Goal: Information Seeking & Learning: Learn about a topic

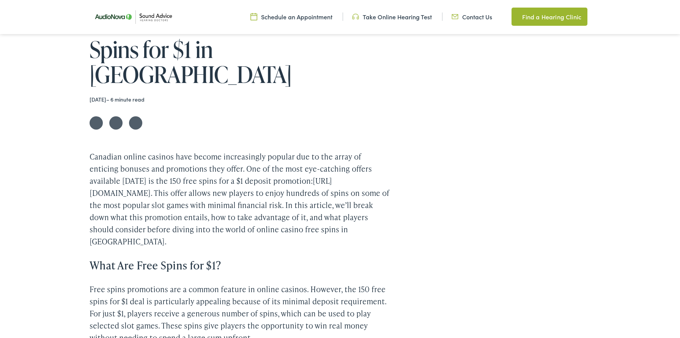
scroll to position [155, 0]
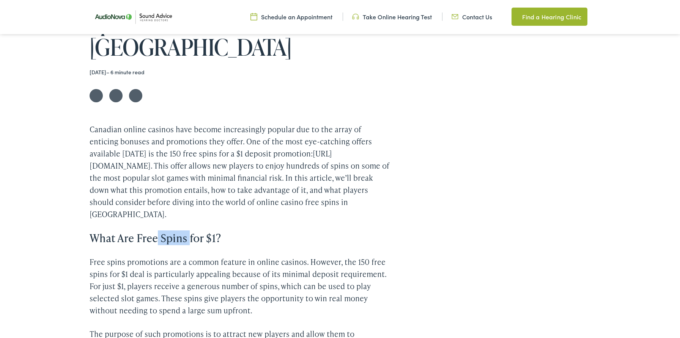
drag, startPoint x: 159, startPoint y: 204, endPoint x: 191, endPoint y: 205, distance: 31.9
click at [191, 232] on h3 "What Are Free Spins for $1?" at bounding box center [240, 238] width 300 height 13
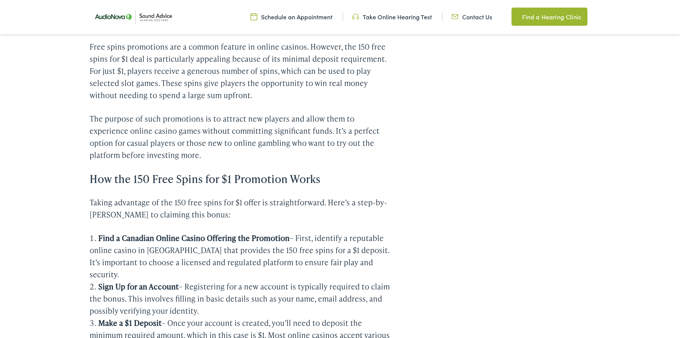
scroll to position [398, 0]
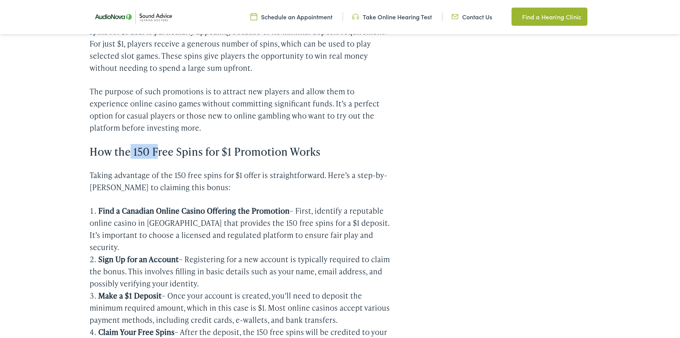
drag, startPoint x: 129, startPoint y: 113, endPoint x: 159, endPoint y: 114, distance: 29.2
click at [159, 145] on h3 "How the 150 Free Spins for $1 Promotion Works" at bounding box center [240, 151] width 300 height 13
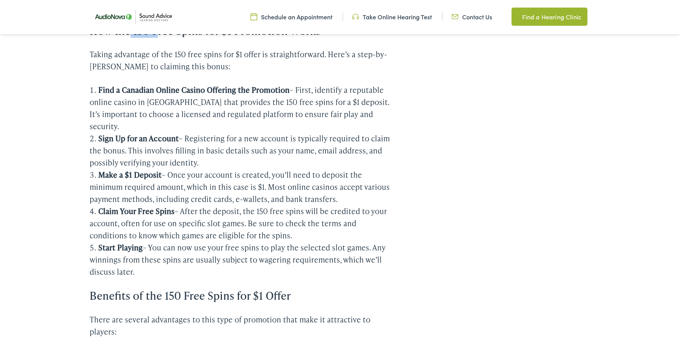
scroll to position [507, 0]
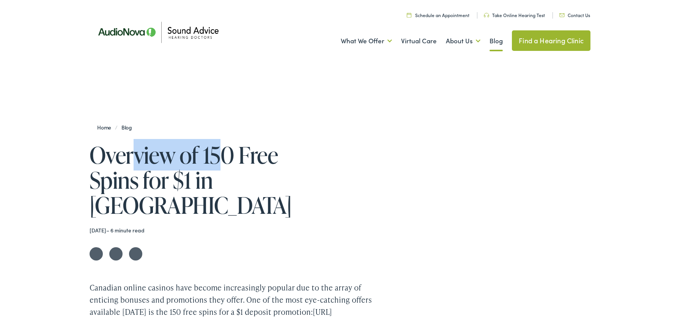
drag, startPoint x: 134, startPoint y: 148, endPoint x: 225, endPoint y: 151, distance: 91.1
click at [225, 151] on h1 "Overview of 150 Free Spins for $1 in [GEOGRAPHIC_DATA]" at bounding box center [205, 179] width 230 height 75
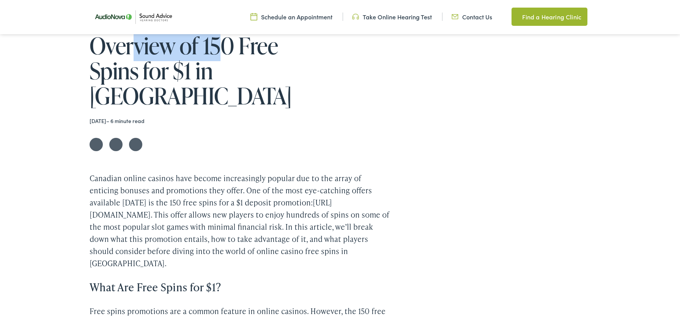
scroll to position [100, 0]
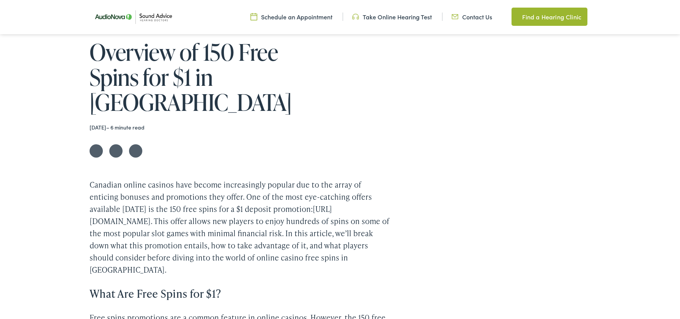
drag, startPoint x: 111, startPoint y: 48, endPoint x: 130, endPoint y: 47, distance: 19.8
click at [123, 48] on h1 "Overview of 150 Free Spins for $1 in [GEOGRAPHIC_DATA]" at bounding box center [205, 76] width 230 height 75
click at [184, 58] on h1 "Overview of 150 Free Spins for $1 in [GEOGRAPHIC_DATA]" at bounding box center [205, 76] width 230 height 75
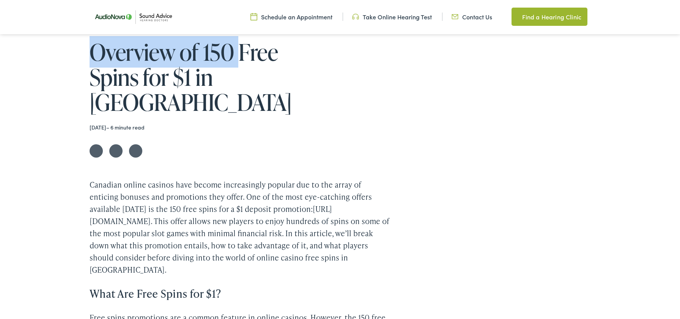
drag, startPoint x: 161, startPoint y: 65, endPoint x: 291, endPoint y: 117, distance: 139.5
click at [237, 66] on div "Home / Blog Overview of 150 Free Spins for $1 in Canada January 11, 2021 – 6 mi…" at bounding box center [340, 72] width 501 height 169
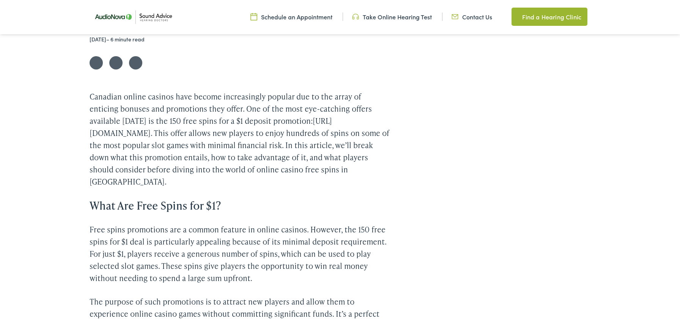
click at [101, 90] on p "Canadian online casinos have become increasingly popular due to the array of en…" at bounding box center [240, 138] width 300 height 97
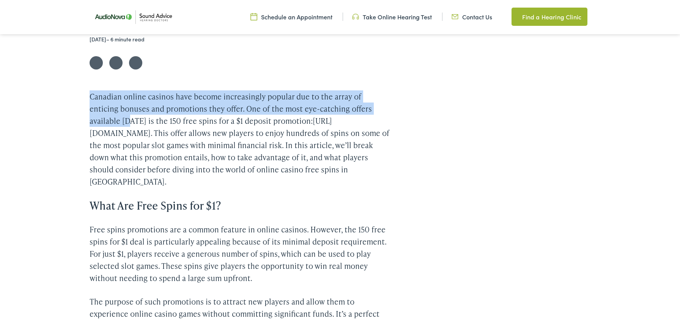
drag, startPoint x: 86, startPoint y: 66, endPoint x: 98, endPoint y: 91, distance: 27.3
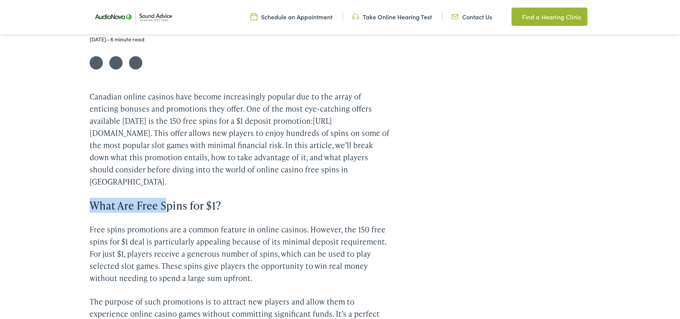
drag, startPoint x: 69, startPoint y: 163, endPoint x: 168, endPoint y: 166, distance: 99.0
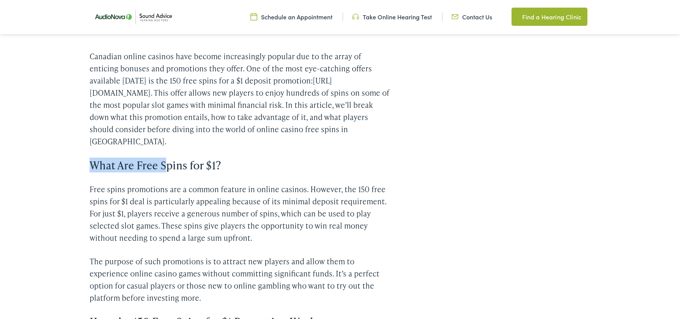
scroll to position [231, 0]
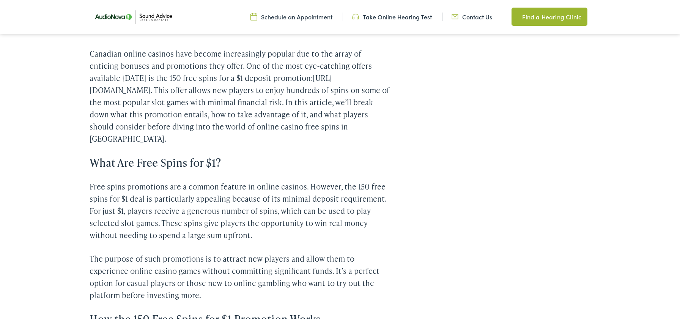
drag, startPoint x: 235, startPoint y: 126, endPoint x: 207, endPoint y: 125, distance: 28.1
click at [207, 156] on h3 "What Are Free Spins for $1?" at bounding box center [240, 162] width 300 height 13
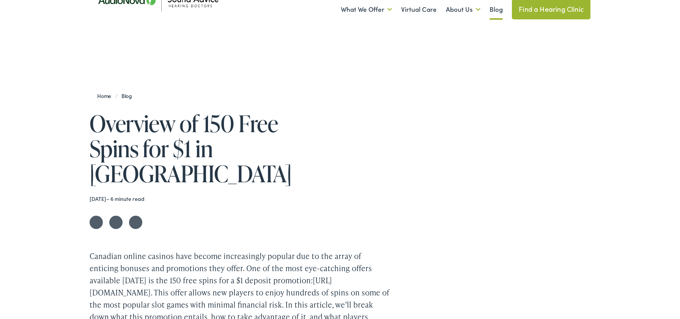
scroll to position [33, 0]
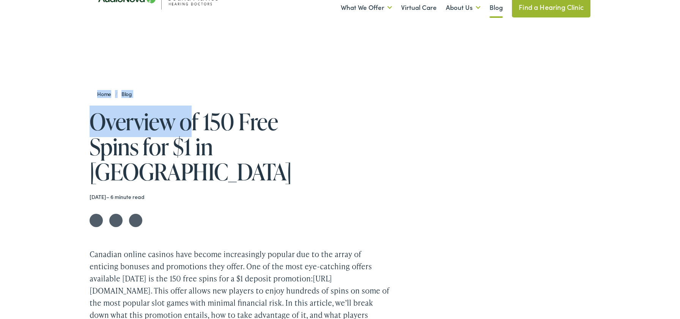
drag, startPoint x: 79, startPoint y: 100, endPoint x: 203, endPoint y: 121, distance: 126.2
click at [203, 121] on div "Home / Blog Overview of 150 Free Spins for $1 in Canada January 11, 2021 – 6 mi…" at bounding box center [340, 142] width 501 height 169
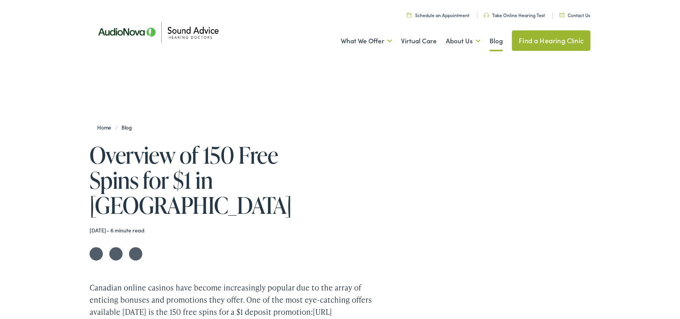
click at [189, 176] on h1 "Overview of 150 Free Spins for $1 in [GEOGRAPHIC_DATA]" at bounding box center [205, 179] width 230 height 75
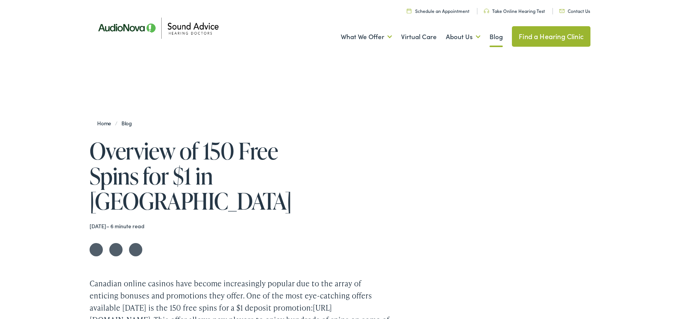
drag, startPoint x: 125, startPoint y: 195, endPoint x: 126, endPoint y: 200, distance: 4.7
click at [126, 200] on div "Home / Blog Overview of 150 Free Spins for $1 in Canada January 11, 2021 – 6 mi…" at bounding box center [340, 171] width 501 height 169
click at [106, 222] on time "[DATE]" at bounding box center [98, 226] width 17 height 8
drag, startPoint x: 126, startPoint y: 200, endPoint x: 119, endPoint y: 200, distance: 6.4
click at [106, 222] on time "[DATE]" at bounding box center [98, 226] width 17 height 8
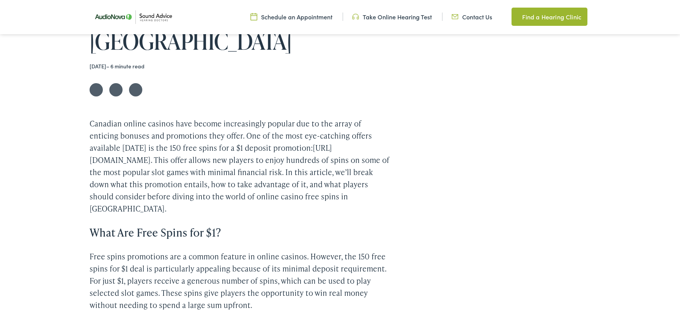
scroll to position [160, 0]
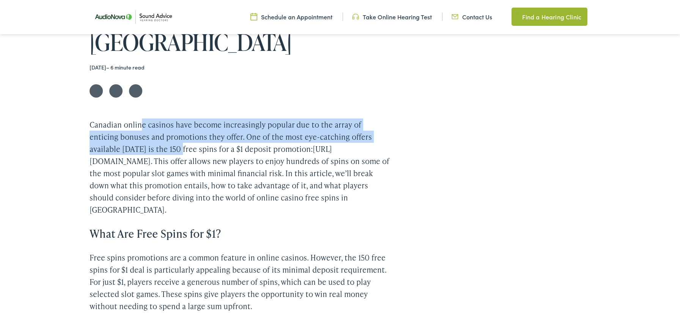
drag, startPoint x: 143, startPoint y: 98, endPoint x: 134, endPoint y: 104, distance: 10.9
click at [148, 133] on p "Canadian online casinos have become increasingly popular due to the array of en…" at bounding box center [240, 166] width 300 height 97
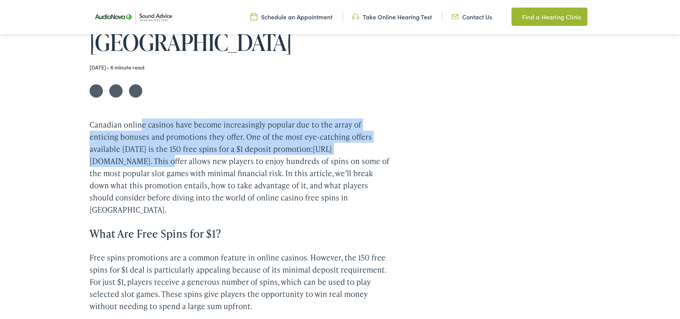
drag, startPoint x: 114, startPoint y: 42, endPoint x: 120, endPoint y: 44, distance: 6.3
click at [106, 63] on time "[DATE]" at bounding box center [98, 67] width 17 height 8
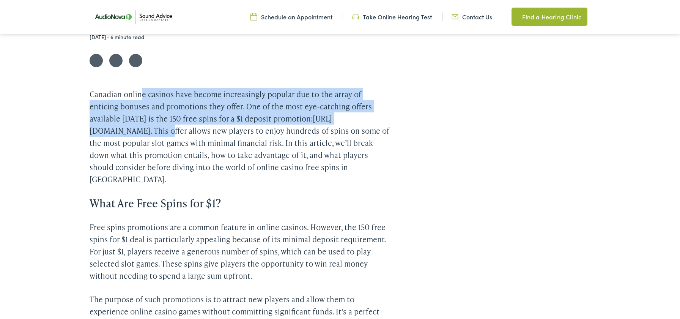
scroll to position [191, 0]
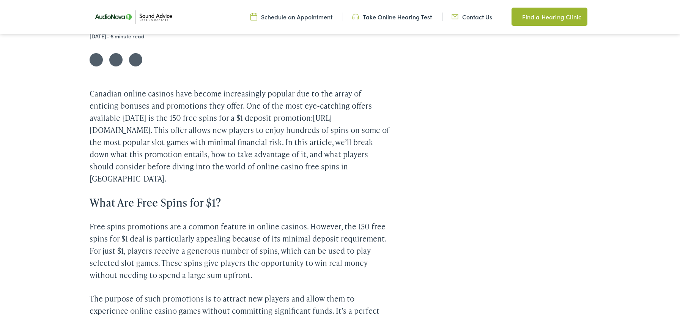
click at [163, 114] on p "Canadian online casinos have become increasingly popular due to the array of en…" at bounding box center [240, 135] width 300 height 97
drag, startPoint x: 82, startPoint y: 166, endPoint x: 188, endPoint y: 166, distance: 105.8
click at [270, 196] on h3 "What Are Free Spins for $1?" at bounding box center [240, 202] width 300 height 13
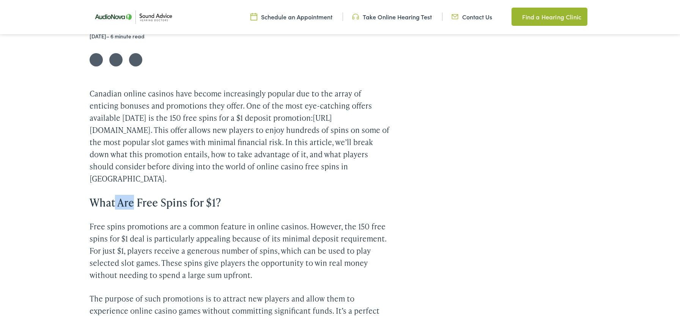
drag, startPoint x: 113, startPoint y: 159, endPoint x: 152, endPoint y: 161, distance: 38.8
click at [152, 196] on h3 "What Are Free Spins for $1?" at bounding box center [240, 202] width 300 height 13
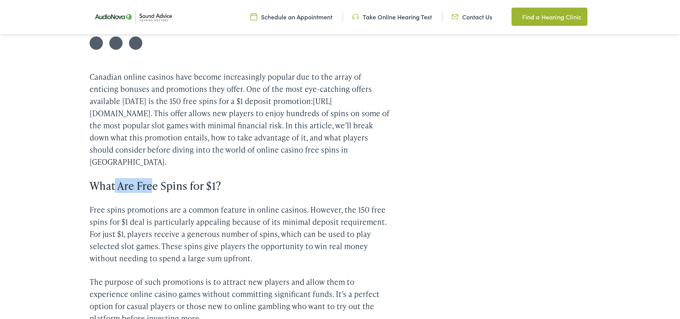
scroll to position [214, 0]
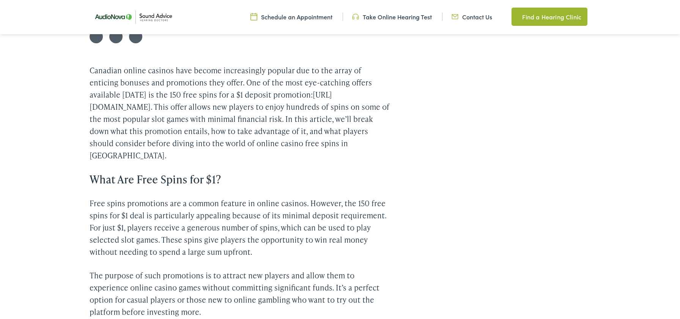
click at [107, 173] on h3 "What Are Free Spins for $1?" at bounding box center [240, 179] width 300 height 13
drag, startPoint x: 91, startPoint y: 142, endPoint x: 233, endPoint y: 145, distance: 141.9
click at [233, 173] on h3 "What Are Free Spins for $1?" at bounding box center [240, 179] width 300 height 13
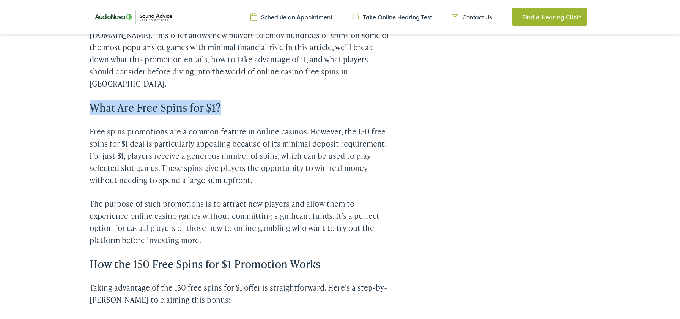
scroll to position [350, 0]
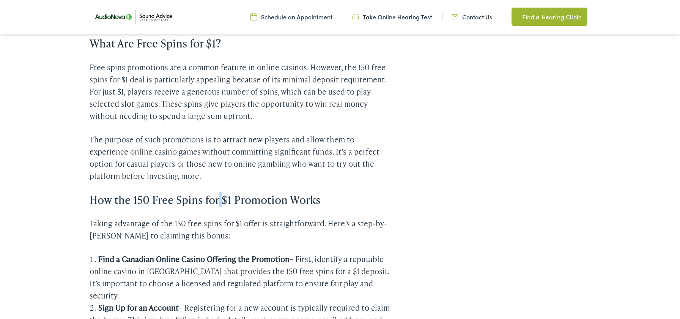
drag, startPoint x: 221, startPoint y: 161, endPoint x: 222, endPoint y: 167, distance: 5.9
click at [222, 193] on h3 "How the 150 Free Spins for $1 Promotion Works" at bounding box center [240, 199] width 300 height 13
click at [112, 193] on h3 "How the 150 Free Spins for $1 Promotion Works" at bounding box center [240, 199] width 300 height 13
drag, startPoint x: 112, startPoint y: 165, endPoint x: 219, endPoint y: 165, distance: 107.0
click at [219, 193] on h3 "How the 150 Free Spins for $1 Promotion Works" at bounding box center [240, 199] width 300 height 13
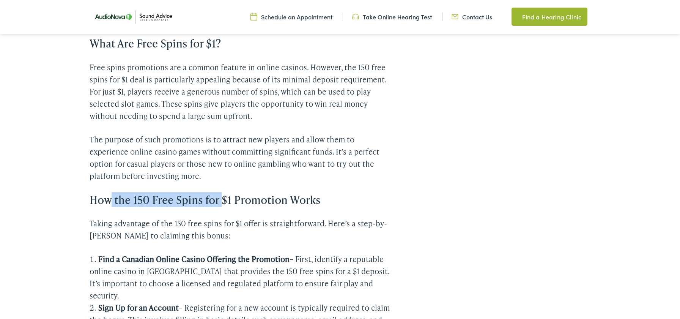
scroll to position [362, 0]
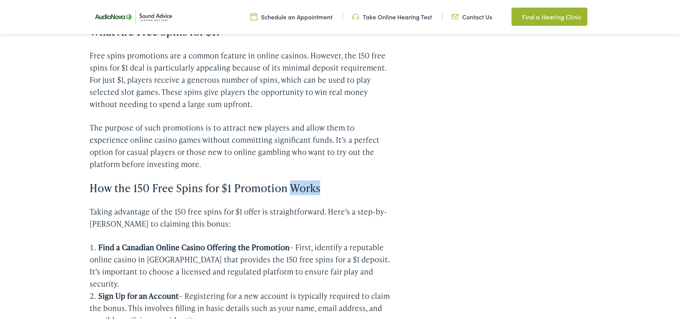
drag, startPoint x: 296, startPoint y: 147, endPoint x: 365, endPoint y: 147, distance: 69.0
click at [365, 181] on h3 "How the 150 Free Spins for $1 Promotion Works" at bounding box center [240, 187] width 300 height 13
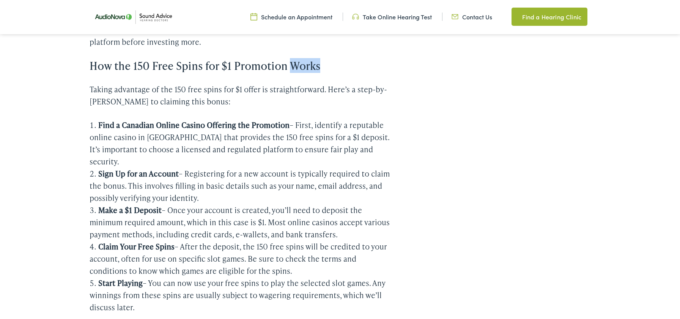
scroll to position [591, 0]
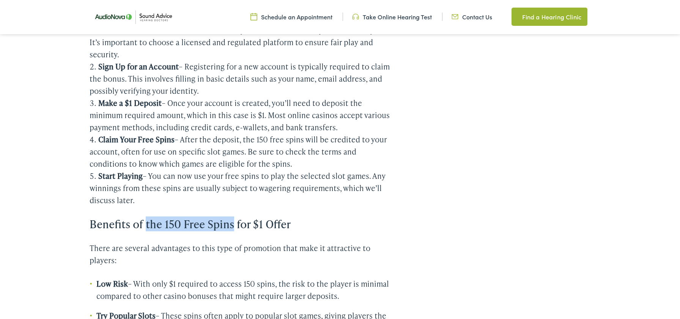
drag, startPoint x: 168, startPoint y: 173, endPoint x: 234, endPoint y: 173, distance: 66.0
click at [234, 217] on h3 "Benefits of the 150 Free Spins for $1 Offer" at bounding box center [240, 223] width 300 height 13
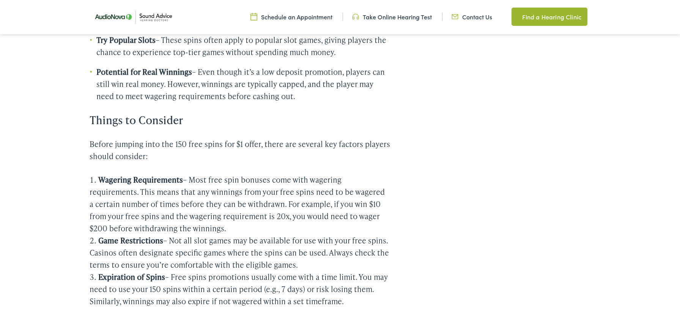
scroll to position [868, 0]
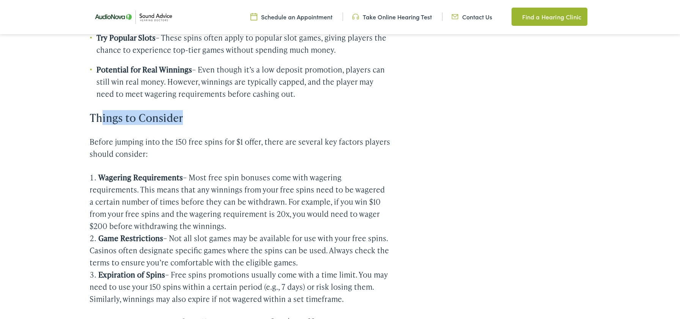
drag, startPoint x: 101, startPoint y: 69, endPoint x: 206, endPoint y: 68, distance: 104.7
click at [206, 111] on h3 "Things to Consider" at bounding box center [240, 117] width 300 height 13
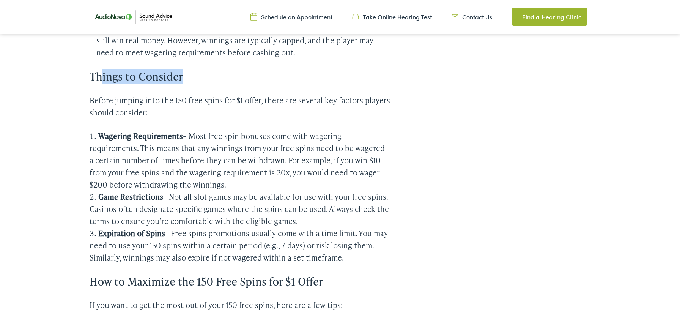
scroll to position [958, 0]
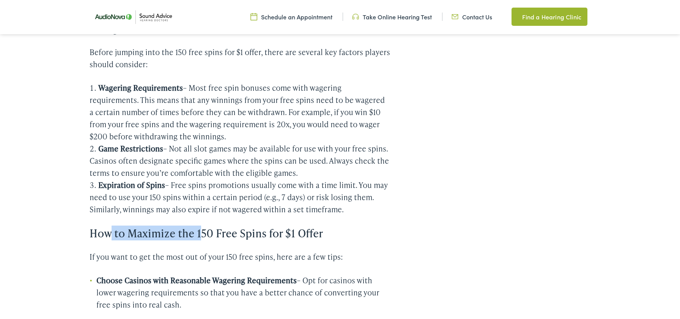
drag, startPoint x: 163, startPoint y: 186, endPoint x: 201, endPoint y: 185, distance: 37.9
click at [201, 226] on h3 "How to Maximize the 150 Free Spins for $1 Offer" at bounding box center [240, 232] width 300 height 13
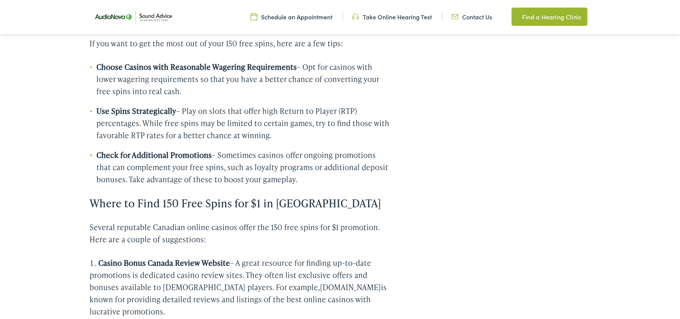
scroll to position [1171, 0]
drag, startPoint x: 102, startPoint y: 159, endPoint x: 228, endPoint y: 158, distance: 125.6
click at [228, 196] on h3 "Where to Find 150 Free Spins for $1 in [GEOGRAPHIC_DATA]" at bounding box center [240, 202] width 300 height 13
click at [283, 196] on h3 "Where to Find 150 Free Spins for $1 in [GEOGRAPHIC_DATA]" at bounding box center [240, 202] width 300 height 13
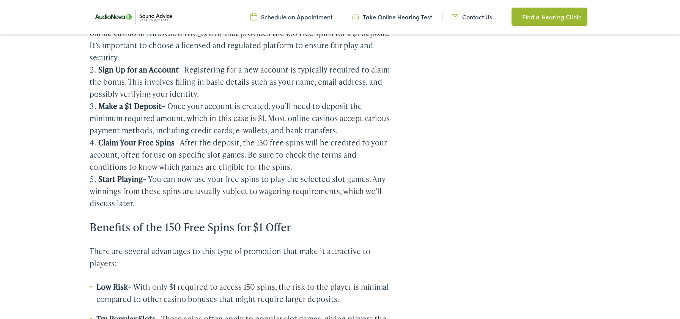
scroll to position [584, 0]
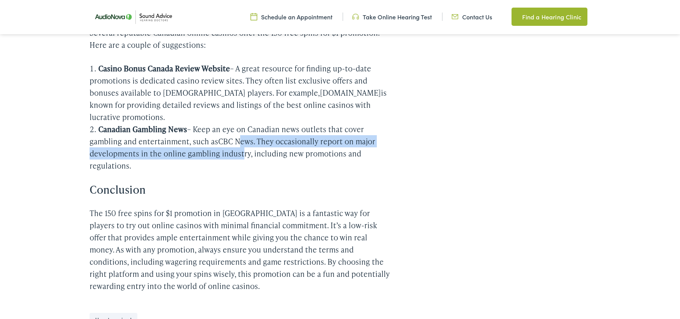
drag, startPoint x: 240, startPoint y: 81, endPoint x: 247, endPoint y: 94, distance: 14.4
click at [247, 123] on li "Canadian Gambling News – Keep an eye on Canadian news outlets that cover gambli…" at bounding box center [240, 147] width 300 height 49
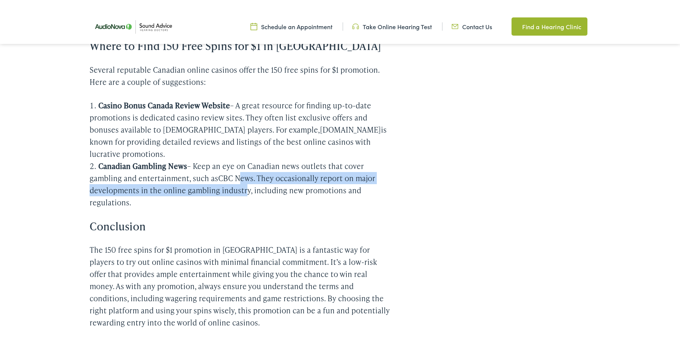
scroll to position [1317, 0]
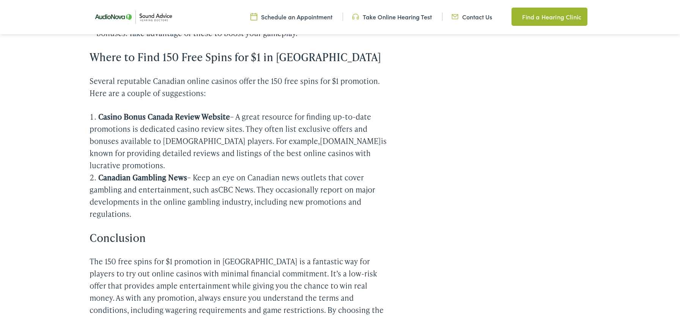
click at [255, 110] on li "Casino Bonus Canada Review Website – A great resource for finding up-to-date pr…" at bounding box center [240, 140] width 300 height 61
click at [233, 184] on link "CBC News" at bounding box center [235, 189] width 35 height 11
click at [245, 184] on link "CBC News" at bounding box center [235, 189] width 35 height 11
click at [244, 184] on link "CBC News" at bounding box center [235, 189] width 35 height 11
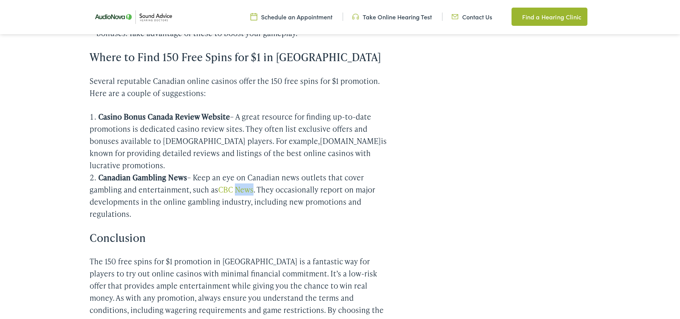
click at [244, 184] on link "CBC News" at bounding box center [235, 189] width 35 height 11
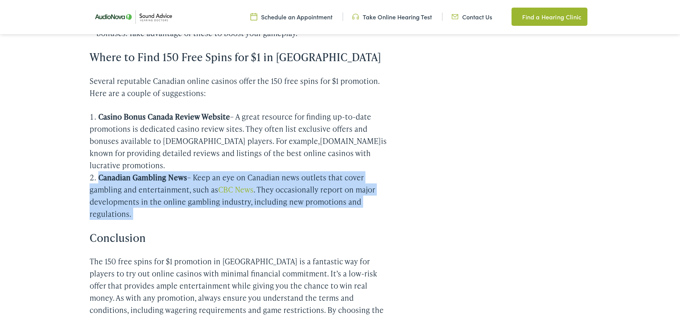
click at [244, 184] on link "CBC News" at bounding box center [235, 189] width 35 height 11
